Goal: Book appointment/travel/reservation

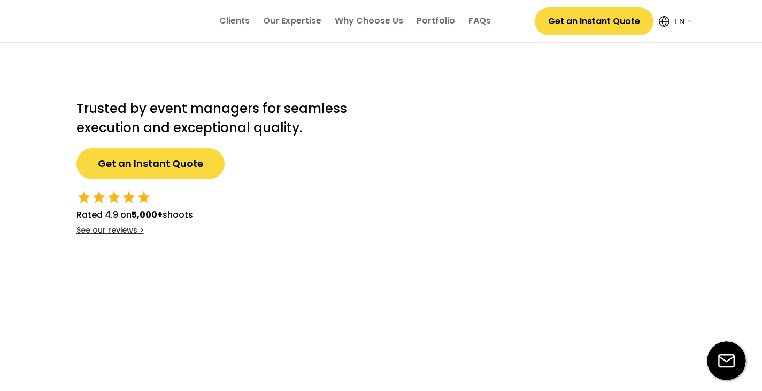
select select ""en""
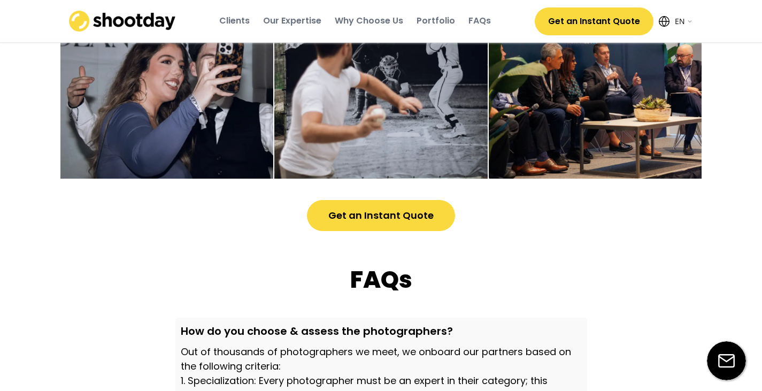
scroll to position [2940, 0]
